Goal: Transaction & Acquisition: Purchase product/service

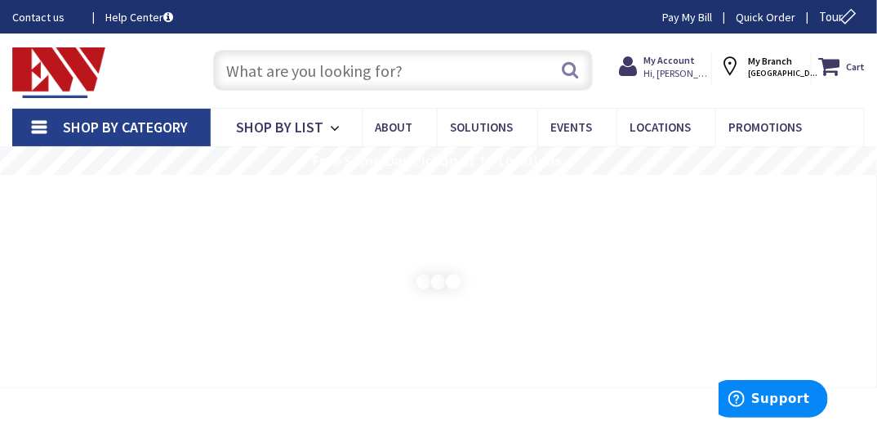
click at [337, 62] on input "text" at bounding box center [403, 70] width 380 height 41
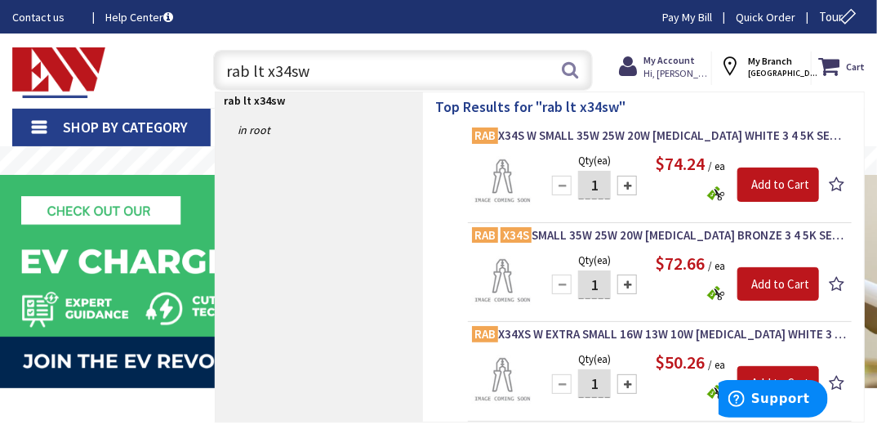
click at [692, 12] on link "Pay My Bill" at bounding box center [688, 17] width 50 height 16
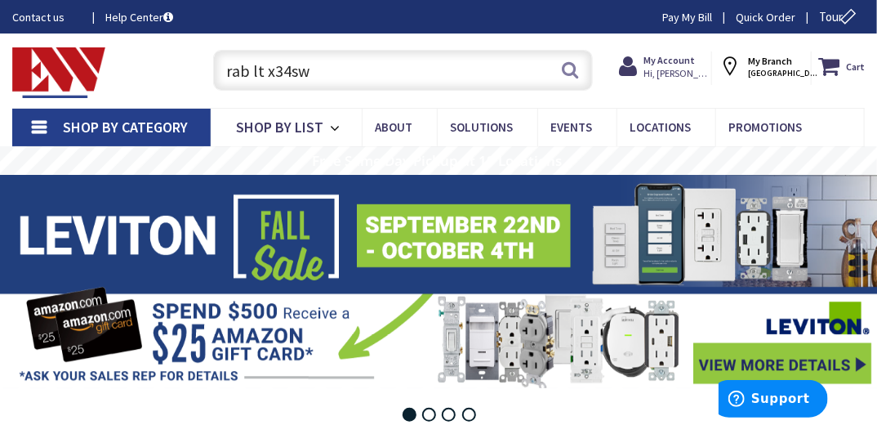
click at [368, 73] on input "rab lt x34sw" at bounding box center [403, 70] width 380 height 41
type input "r"
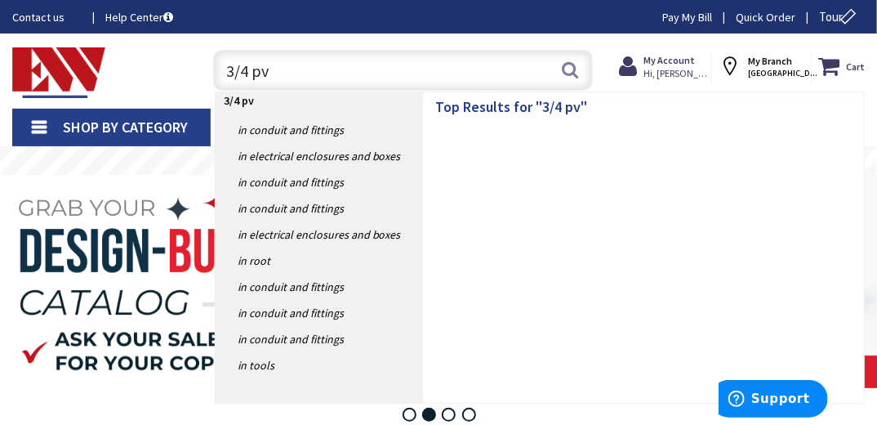
type input "3/4 pvc"
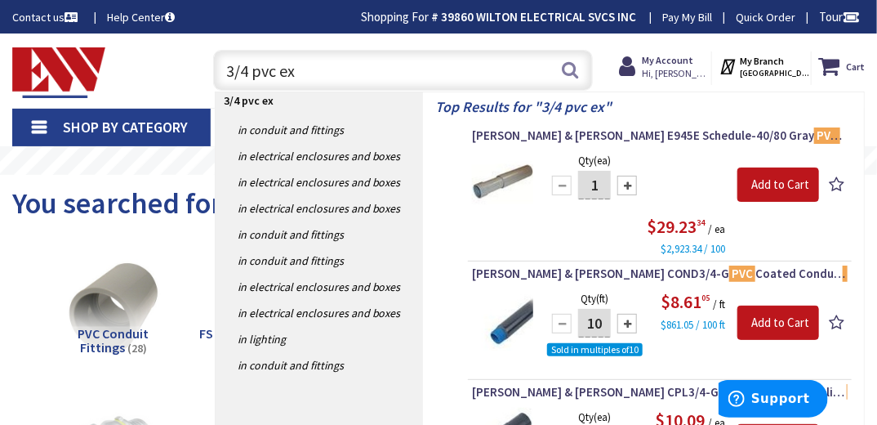
type input "3/4 pvc ex"
